Goal: Task Accomplishment & Management: Manage account settings

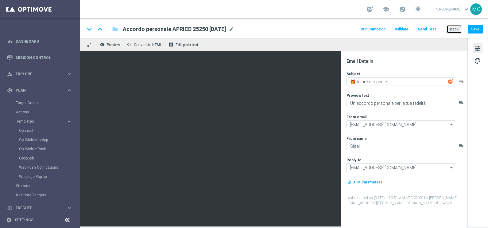
click at [453, 31] on button "Back" at bounding box center [454, 29] width 15 height 9
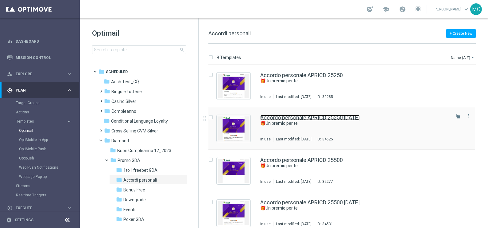
click at [346, 116] on link "Accordo personale APRICD 25250 [DATE]" at bounding box center [310, 118] width 100 height 6
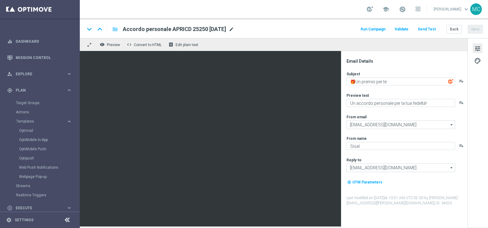
click at [234, 27] on span "mode_edit" at bounding box center [232, 29] width 6 height 6
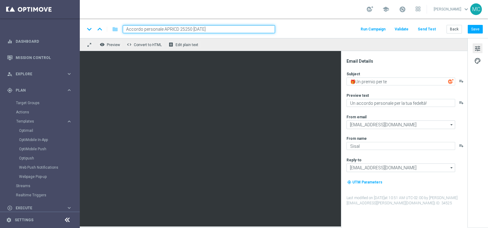
click at [196, 28] on input "Accordo personale APRICD 25250 [DATE]" at bounding box center [199, 29] width 152 height 8
type input "Accordo personale APRICD 25250 [DATE]"
click at [474, 33] on button "Save" at bounding box center [475, 29] width 15 height 9
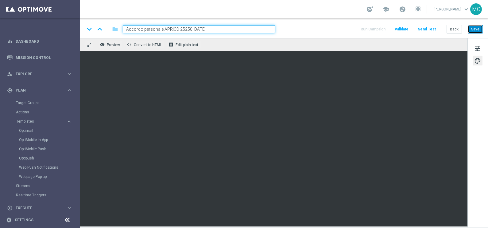
click at [473, 28] on button "Save" at bounding box center [475, 29] width 15 height 9
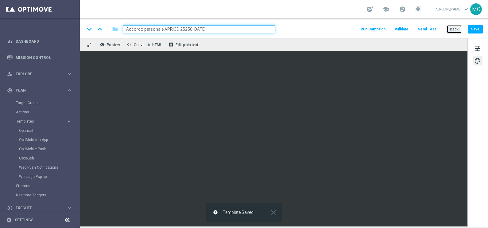
click at [453, 29] on button "Back" at bounding box center [454, 29] width 15 height 9
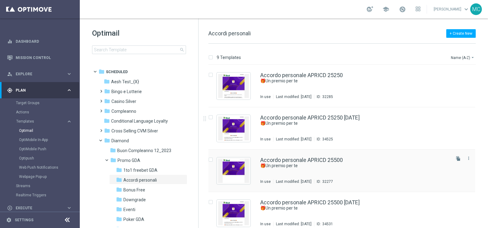
scroll to position [38, 0]
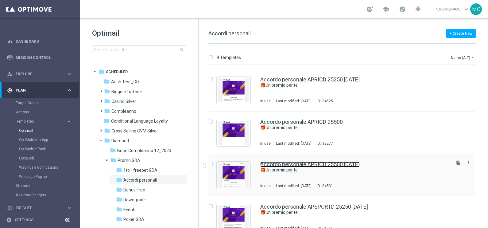
click at [336, 162] on link "Accordo personale APRICD 25500 [DATE]" at bounding box center [310, 165] width 100 height 6
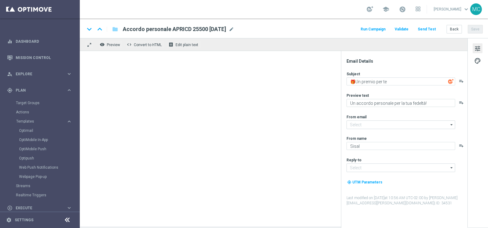
type input "[EMAIL_ADDRESS][DOMAIN_NAME]"
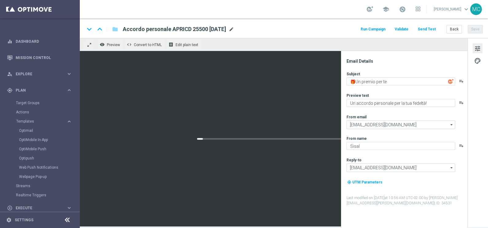
click at [234, 28] on span "mode_edit" at bounding box center [232, 29] width 6 height 6
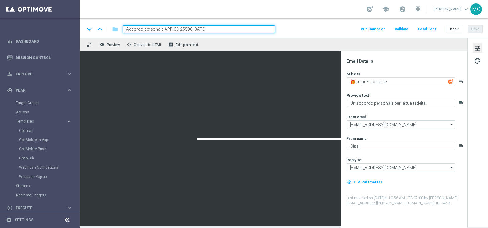
click at [195, 28] on input "Accordo personale APRICD 25500 [DATE]" at bounding box center [199, 29] width 152 height 8
type input "Accordo personale APRICD 25500 [DATE]"
click at [474, 29] on button "Save" at bounding box center [475, 29] width 15 height 9
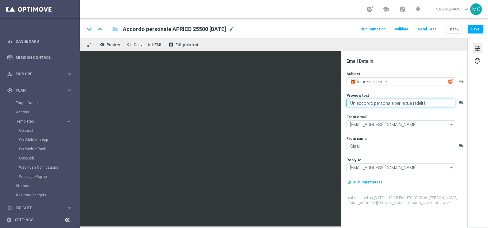
drag, startPoint x: 408, startPoint y: 101, endPoint x: 341, endPoint y: 104, distance: 67.0
click at [341, 104] on div "Email Details Subject 🎁Un premio per te playlist_add Preview text Un accordo pe…" at bounding box center [404, 139] width 127 height 177
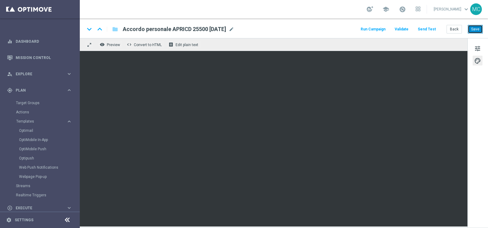
click at [475, 27] on button "Save" at bounding box center [475, 29] width 15 height 9
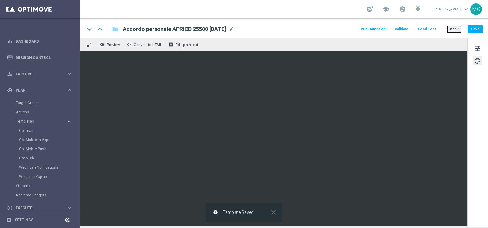
click at [454, 28] on button "Back" at bounding box center [454, 29] width 15 height 9
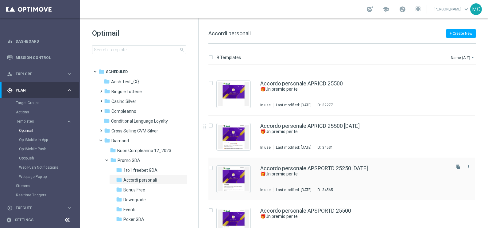
scroll to position [115, 0]
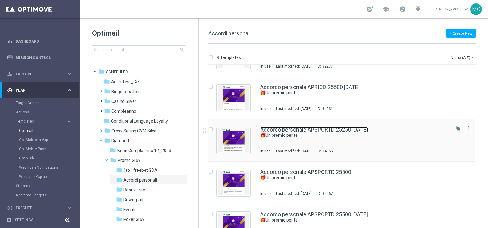
click at [333, 130] on link "Accordo personale APSPORTD 25250 [DATE]" at bounding box center [314, 130] width 108 height 6
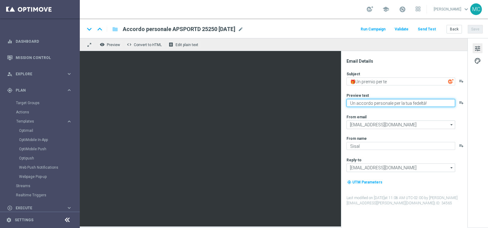
drag, startPoint x: 427, startPoint y: 102, endPoint x: 344, endPoint y: 102, distance: 82.9
click at [344, 102] on div "Email Details Subject 🎁Un premio per te playlist_add Preview text Un accordo pe…" at bounding box center [404, 139] width 127 height 177
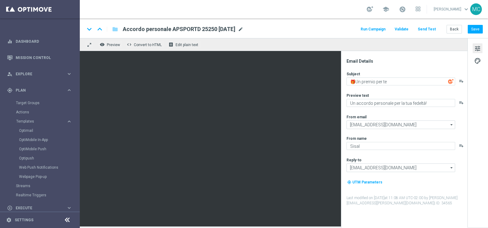
click at [244, 30] on span "mode_edit" at bounding box center [241, 29] width 6 height 6
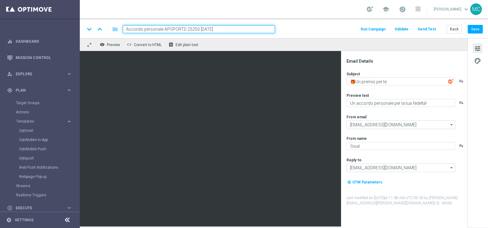
drag, startPoint x: 201, startPoint y: 28, endPoint x: 206, endPoint y: 29, distance: 4.4
click at [202, 28] on input "Accordo personale APSPORTD 25250 [DATE]" at bounding box center [199, 29] width 152 height 8
type input "Accordo personale APSPORTD 25250 [DATE]"
click at [477, 31] on button "Save" at bounding box center [475, 29] width 15 height 9
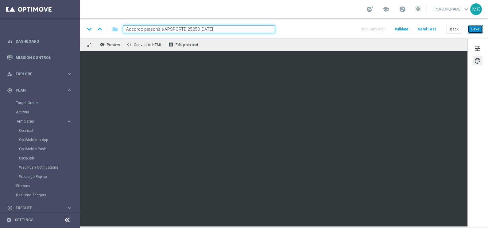
click at [473, 30] on button "Save" at bounding box center [475, 29] width 15 height 9
click at [474, 28] on button "Save" at bounding box center [475, 29] width 15 height 9
click at [453, 25] on div "keyboard_arrow_down keyboard_arrow_up folder Accordo personale APSPORTD 25250 […" at bounding box center [284, 28] width 408 height 20
click at [453, 29] on button "Back" at bounding box center [454, 29] width 15 height 9
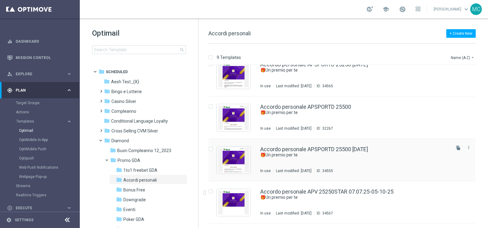
scroll to position [192, 0]
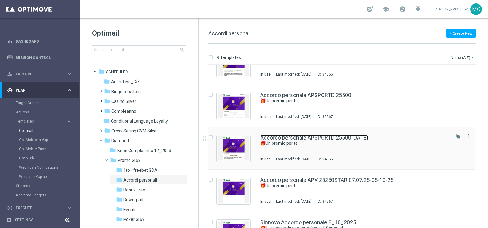
click at [342, 139] on link "Accordo personale APSPORTD 25500 [DATE]" at bounding box center [314, 138] width 108 height 6
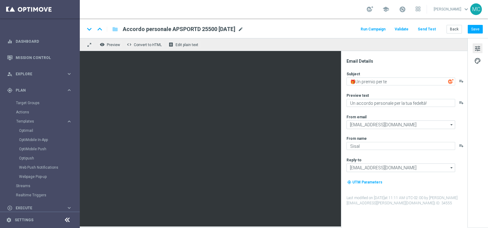
click at [244, 29] on span "mode_edit" at bounding box center [241, 29] width 6 height 6
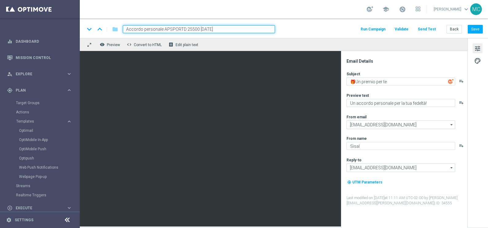
click at [202, 29] on input "Accordo personale APSPORTD 25500 [DATE]" at bounding box center [199, 29] width 152 height 8
type input "Accordo personale APSPORTD 25500 [DATE]"
click at [476, 28] on button "Save" at bounding box center [475, 29] width 15 height 9
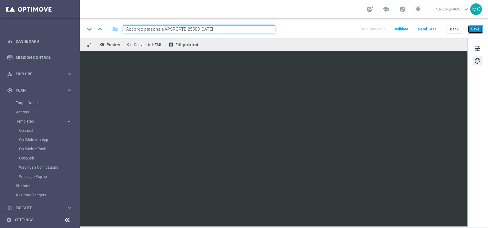
click at [474, 31] on button "Save" at bounding box center [475, 29] width 15 height 9
click at [478, 26] on button "Save" at bounding box center [475, 29] width 15 height 9
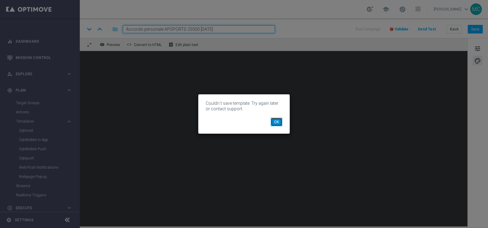
click at [275, 123] on button "OK" at bounding box center [277, 122] width 12 height 9
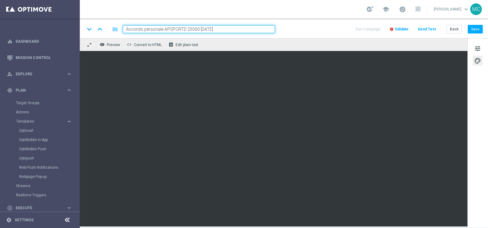
click at [249, 29] on input "Accordo personale APSPORTD 25500 [DATE]" at bounding box center [199, 29] width 152 height 8
click at [264, 14] on div "school [PERSON_NAME] keyboard_arrow_down MC" at bounding box center [284, 9] width 408 height 18
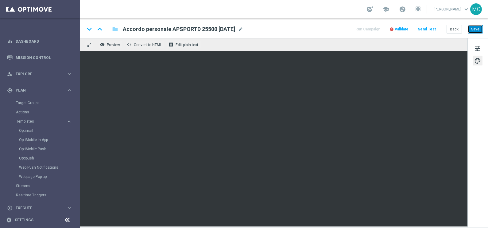
click at [474, 25] on button "Save" at bounding box center [475, 29] width 15 height 9
click at [478, 31] on button "Save" at bounding box center [475, 29] width 15 height 9
click at [472, 47] on div "tune palette" at bounding box center [478, 132] width 21 height 189
click at [478, 48] on span "tune" at bounding box center [477, 49] width 7 height 8
click at [405, 28] on span "Validate" at bounding box center [402, 29] width 14 height 4
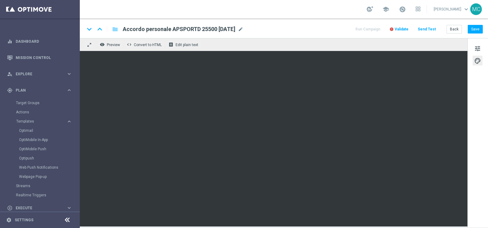
click at [405, 28] on span "Validate" at bounding box center [402, 29] width 14 height 4
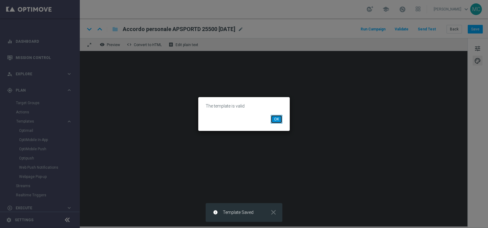
click at [275, 120] on button "OK" at bounding box center [277, 119] width 12 height 9
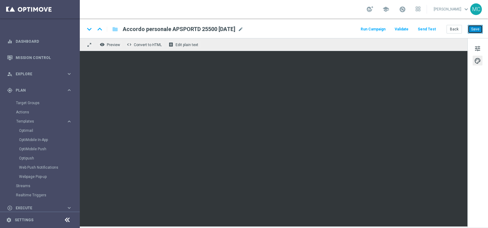
click at [472, 29] on button "Save" at bounding box center [475, 29] width 15 height 9
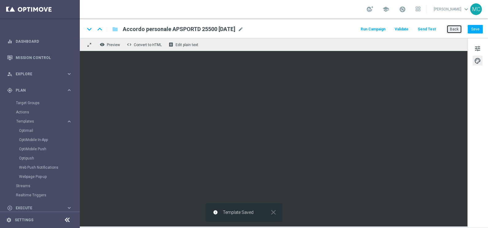
click at [451, 29] on button "Back" at bounding box center [454, 29] width 15 height 9
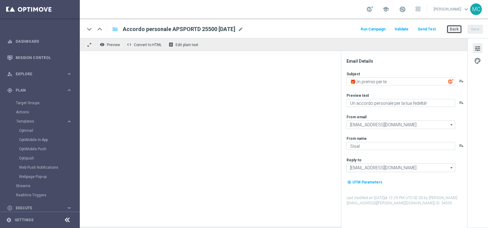
click at [455, 26] on button "Back" at bounding box center [454, 29] width 15 height 9
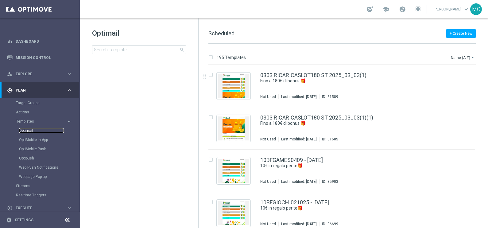
click at [29, 129] on link "Optimail" at bounding box center [41, 130] width 45 height 5
